Goal: Information Seeking & Learning: Learn about a topic

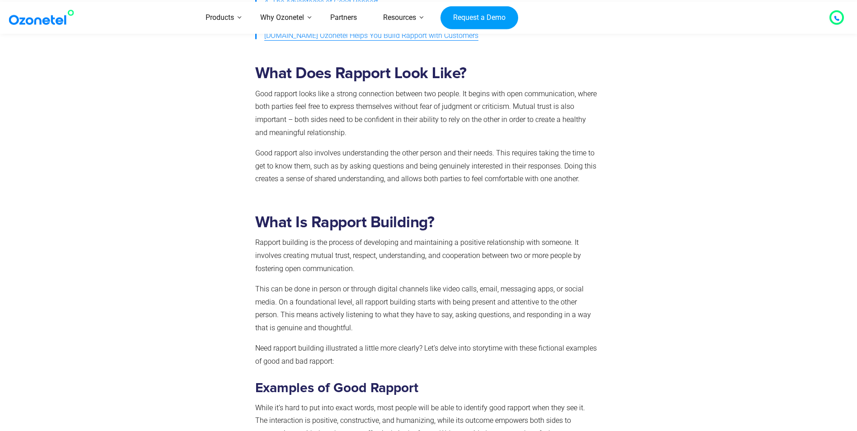
scroll to position [453, 0]
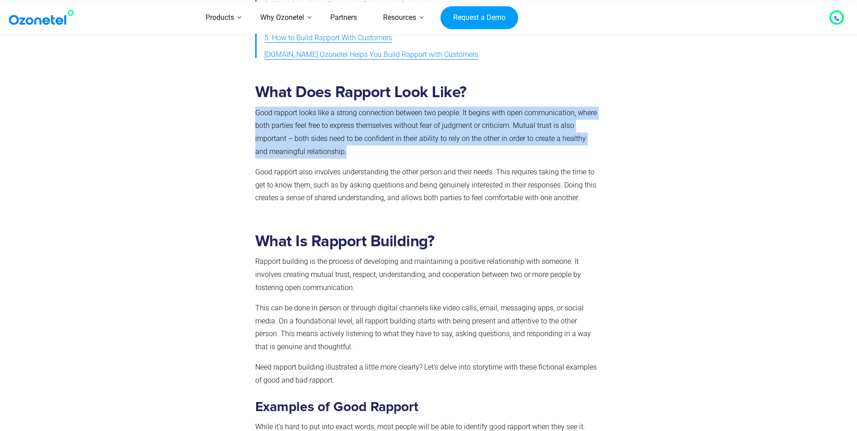
drag, startPoint x: 330, startPoint y: 153, endPoint x: 256, endPoint y: 111, distance: 85.8
click at [256, 111] on p "Good rapport looks like a strong connection between two people. It begins with …" at bounding box center [426, 133] width 343 height 52
copy p "Good rapport looks like a strong connection between two people. It begins with …"
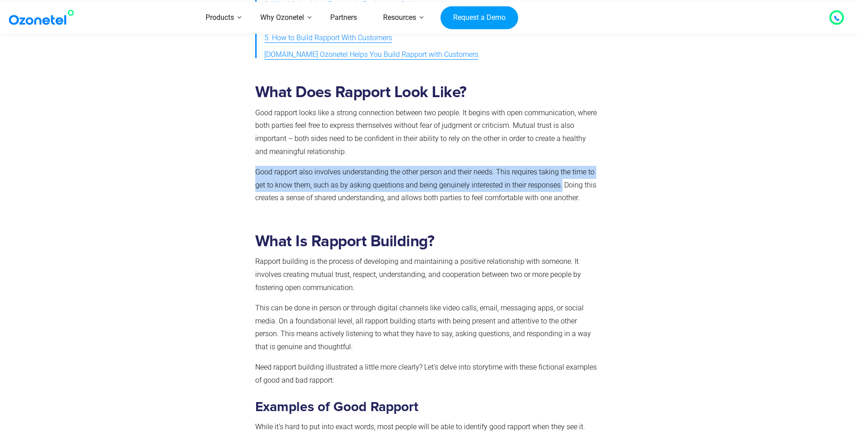
drag, startPoint x: 256, startPoint y: 172, endPoint x: 560, endPoint y: 187, distance: 304.0
click at [560, 187] on p "Good rapport also involves understanding the other person and their needs. This…" at bounding box center [426, 185] width 343 height 39
drag, startPoint x: 560, startPoint y: 187, endPoint x: 530, endPoint y: 186, distance: 29.8
copy p "Good rapport also involves understanding the other person and their needs. This…"
